Goal: Task Accomplishment & Management: Use online tool/utility

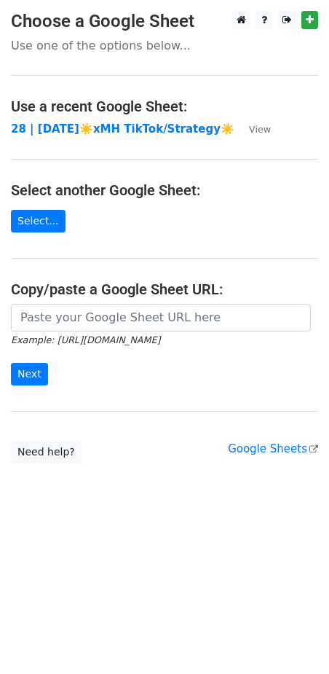
click at [99, 300] on main "Choose a Google Sheet Use one of the options below... Use a recent Google Sheet…" at bounding box center [164, 237] width 329 height 453
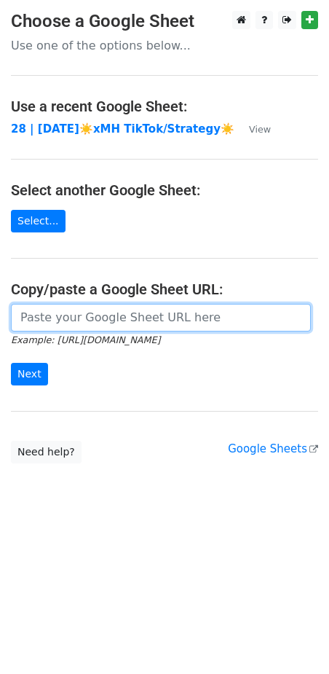
click at [90, 315] on input "url" at bounding box center [161, 318] width 300 height 28
paste input "https://docs.google.com/spreadsheets/d/15I9PJuwtuZUL-Am-xGnkD_NdxOBTHWDlG36FVmb…"
type input "https://docs.google.com/spreadsheets/d/15I9PJuwtuZUL-Am-xGnkD_NdxOBTHWDlG36FVmb…"
click at [11, 363] on input "Next" at bounding box center [29, 374] width 37 height 23
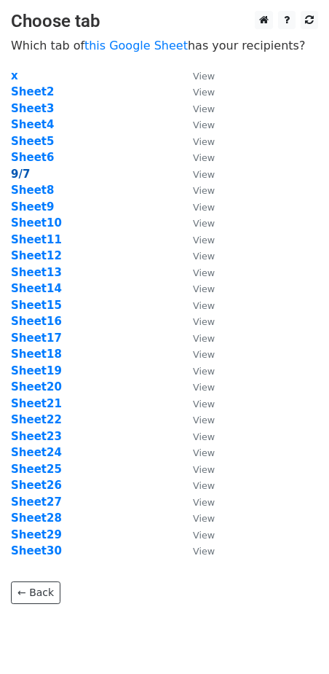
click at [19, 171] on strong "9/7" at bounding box center [20, 174] width 19 height 13
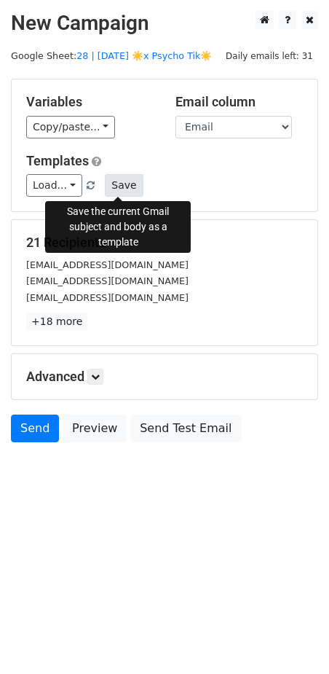
click at [129, 186] on button "Save" at bounding box center [124, 185] width 38 height 23
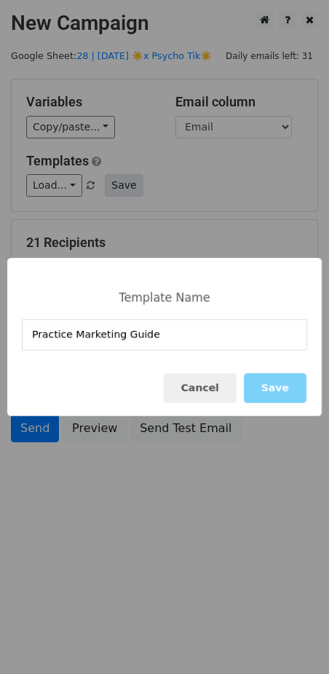
type input "Practice Marketing Guide"
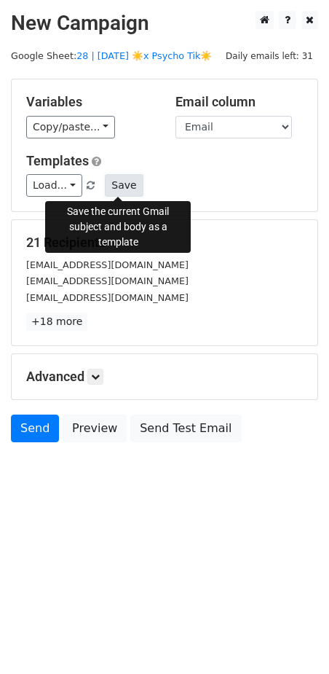
click at [114, 188] on button "Save" at bounding box center [124, 185] width 38 height 23
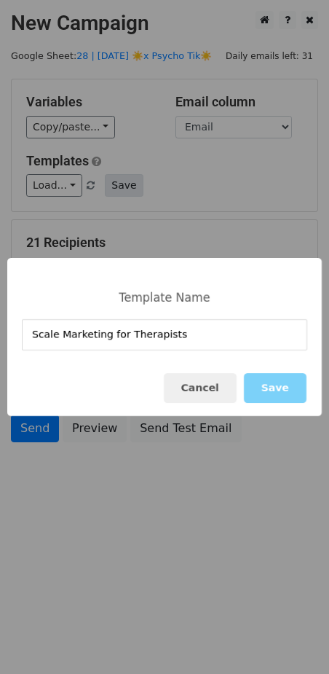
type input "Scale Marketing for Therapists"
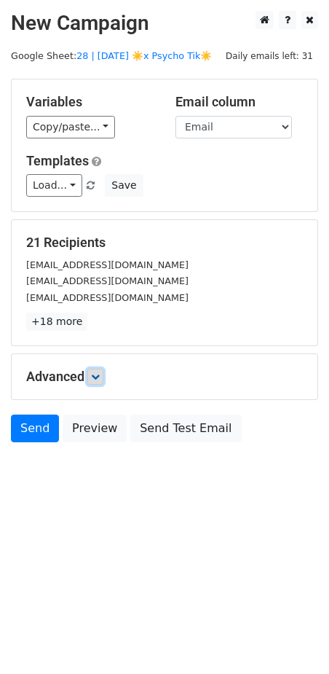
click at [94, 373] on icon at bounding box center [95, 376] width 9 height 9
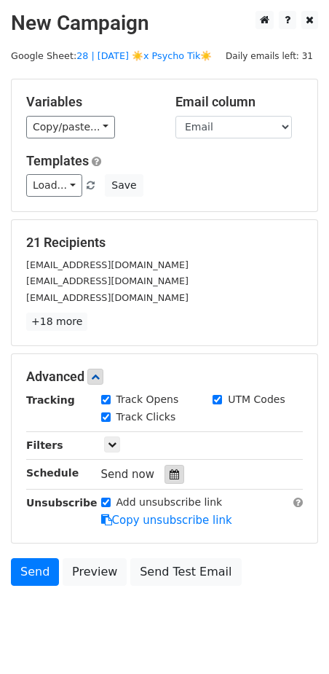
click at [170, 477] on icon at bounding box center [174, 474] width 9 height 10
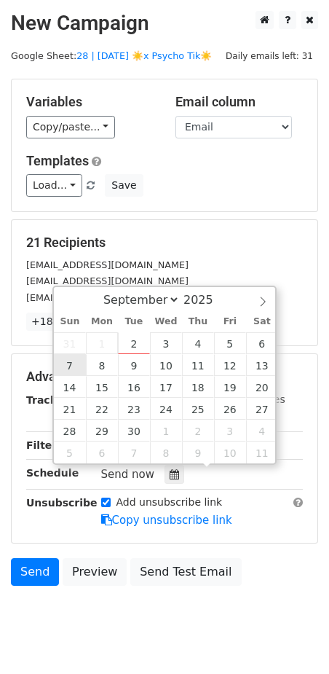
type input "2025-09-07 12:00"
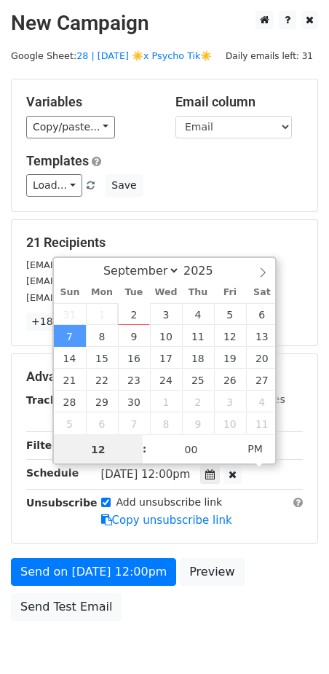
type input "7"
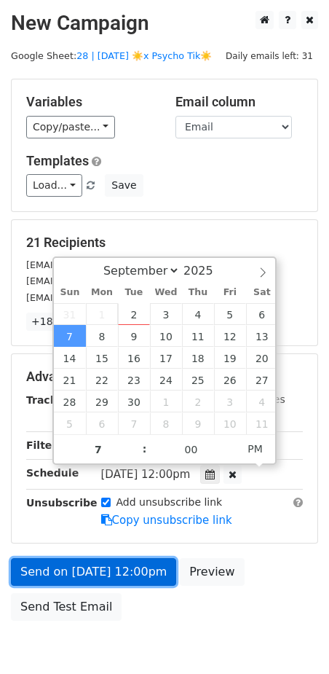
type input "2025-09-07 19:00"
click at [72, 575] on link "Send on Sep 7 at 12:00pm" at bounding box center [93, 572] width 165 height 28
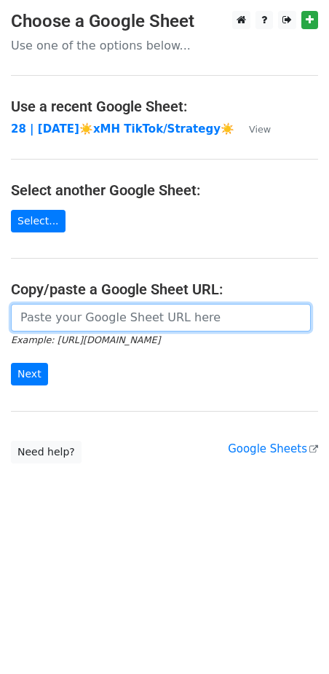
click at [131, 306] on input "url" at bounding box center [161, 318] width 300 height 28
paste input "https://docs.google.com/spreadsheets/d/15I9PJuwtuZUL-Am-xGnkD_NdxOBTHWDlG36FVmb…"
type input "https://docs.google.com/spreadsheets/d/15I9PJuwtuZUL-Am-xGnkD_NdxOBTHWDlG36FVmb…"
click at [11, 363] on input "Next" at bounding box center [29, 374] width 37 height 23
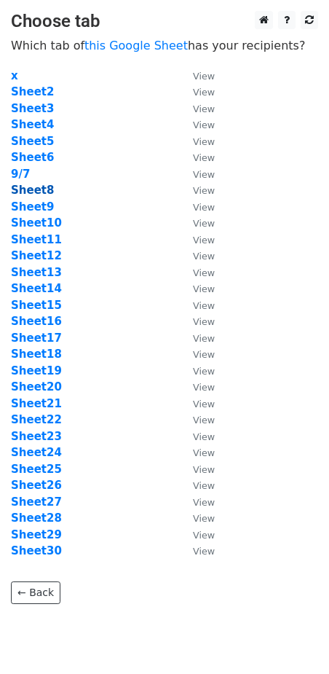
click at [32, 190] on strong "Sheet8" at bounding box center [32, 190] width 43 height 13
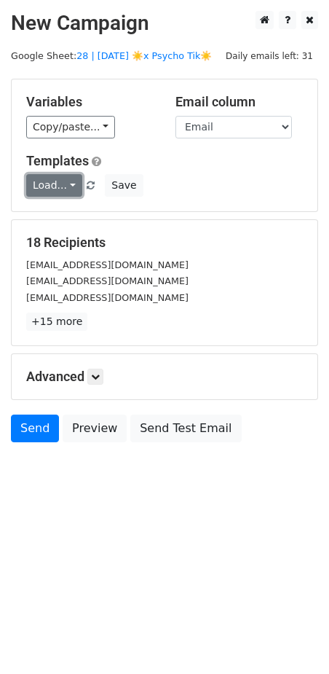
click at [59, 186] on link "Load..." at bounding box center [54, 185] width 56 height 23
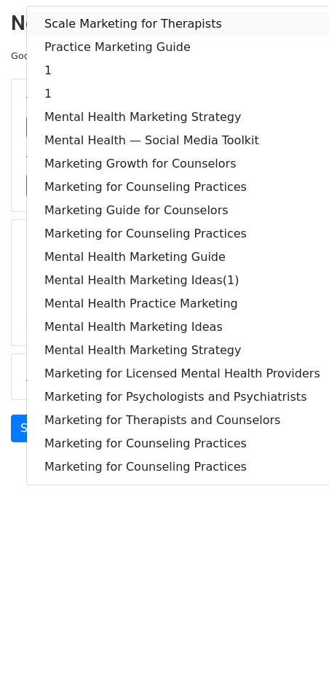
click at [117, 18] on link "Scale Marketing for Therapists" at bounding box center [182, 23] width 311 height 23
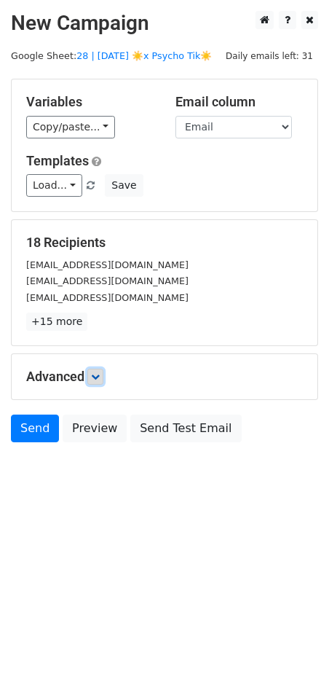
click at [100, 378] on icon at bounding box center [95, 376] width 9 height 9
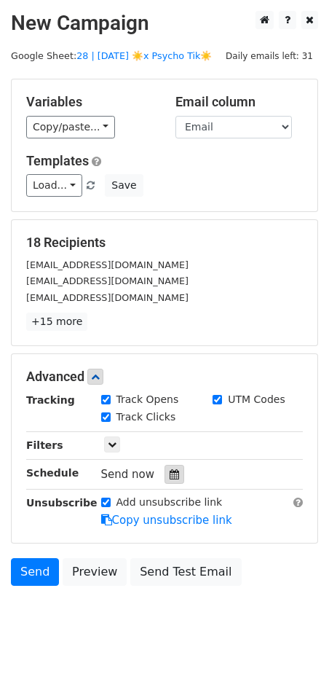
click at [171, 477] on icon at bounding box center [174, 474] width 9 height 10
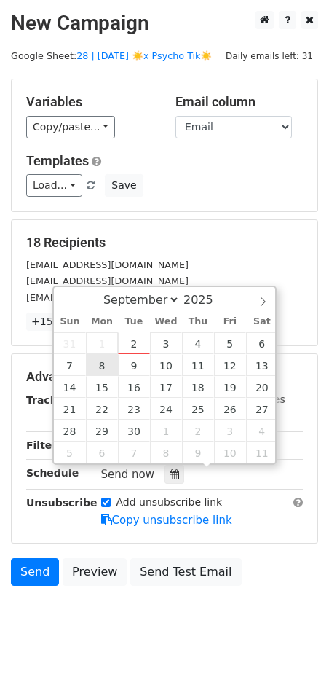
type input "2025-09-08 12:00"
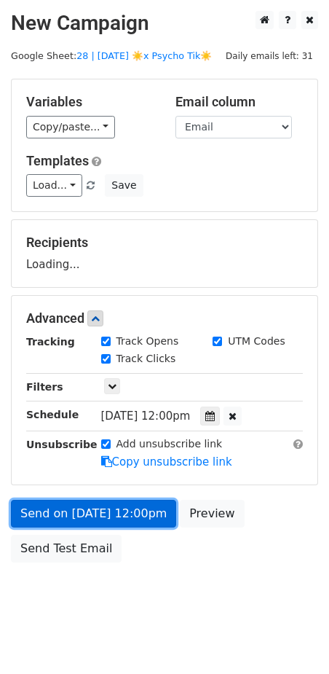
click at [96, 500] on link "Send on Sep 8 at 12:00pm" at bounding box center [93, 514] width 165 height 28
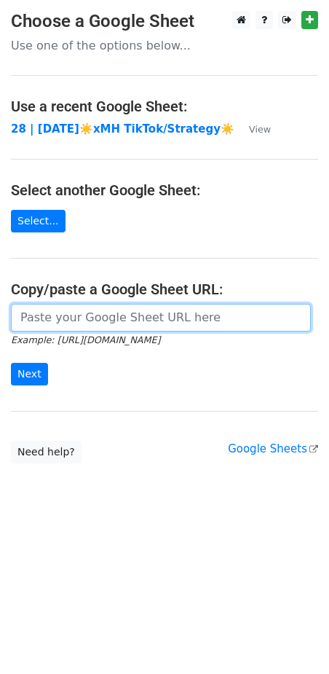
click at [86, 315] on input "url" at bounding box center [161, 318] width 300 height 28
paste input "https://docs.google.com/spreadsheets/d/15I9PJuwtuZUL-Am-xGnkD_NdxOBTHWDlG36FVmb…"
type input "https://docs.google.com/spreadsheets/d/15I9PJuwtuZUL-Am-xGnkD_NdxOBTHWDlG36FVmb…"
click at [11, 363] on input "Next" at bounding box center [29, 374] width 37 height 23
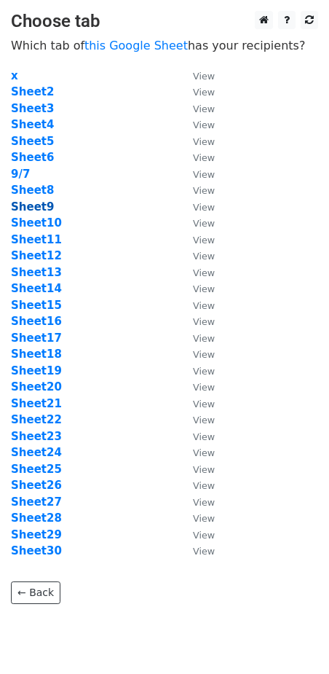
click at [40, 206] on strong "Sheet9" at bounding box center [32, 206] width 43 height 13
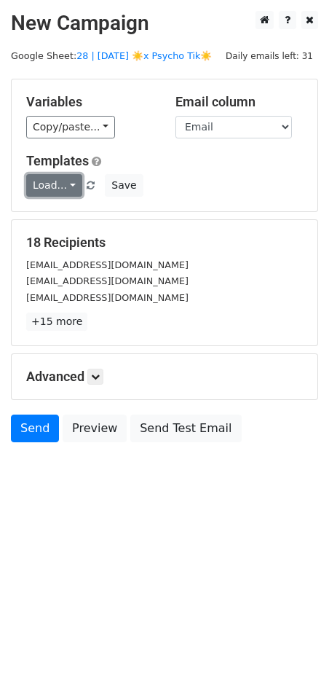
click at [55, 190] on link "Load..." at bounding box center [54, 185] width 56 height 23
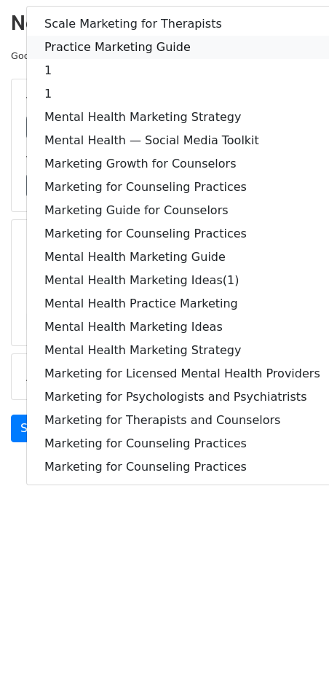
click at [128, 39] on link "Practice Marketing Guide" at bounding box center [182, 47] width 311 height 23
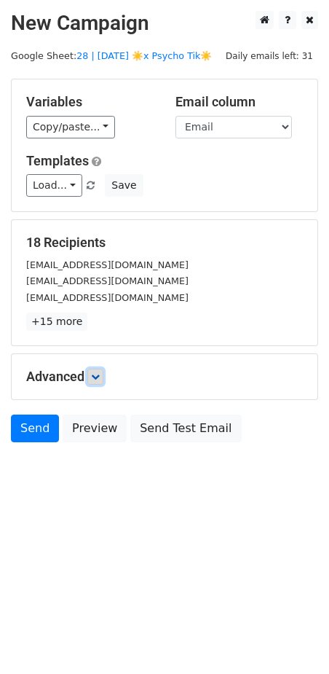
click at [100, 373] on icon at bounding box center [95, 376] width 9 height 9
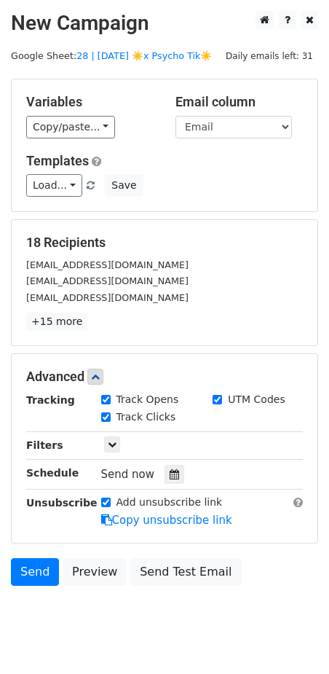
click at [168, 487] on div "Tracking Track Opens UTM Codes Track Clicks Filters Only include spreadsheet ro…" at bounding box center [164, 460] width 277 height 136
click at [170, 476] on icon at bounding box center [174, 474] width 9 height 10
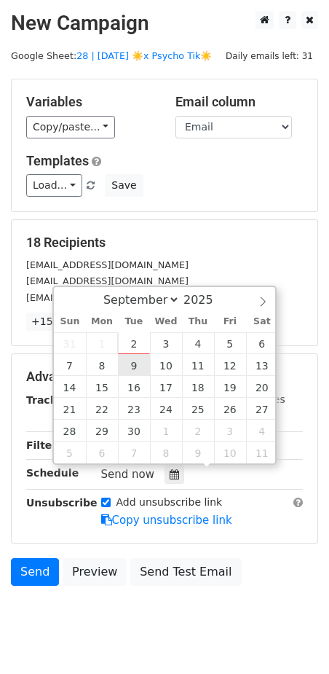
type input "[DATE] 12:00"
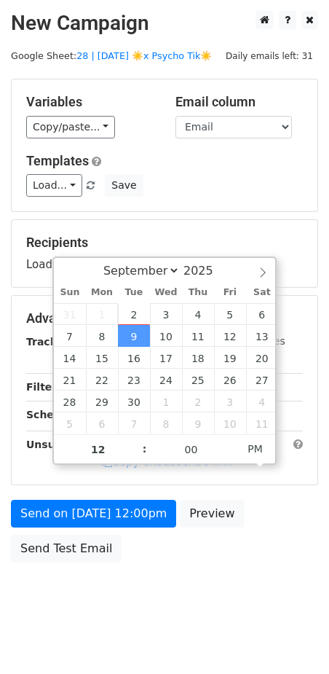
click at [106, 529] on div "Send on [DATE] 12:00pm Preview Send Test Email" at bounding box center [164, 535] width 329 height 70
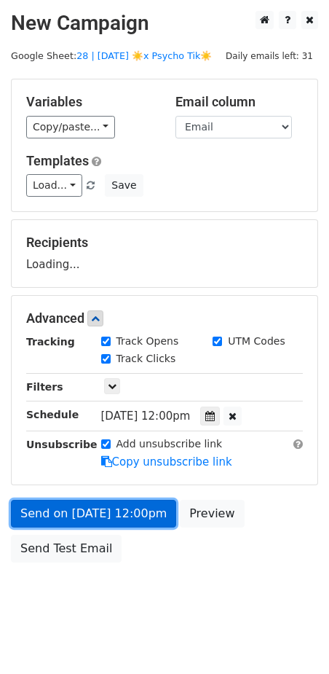
click at [122, 516] on link "Send on [DATE] 12:00pm" at bounding box center [93, 514] width 165 height 28
